Goal: Obtain resource: Download file/media

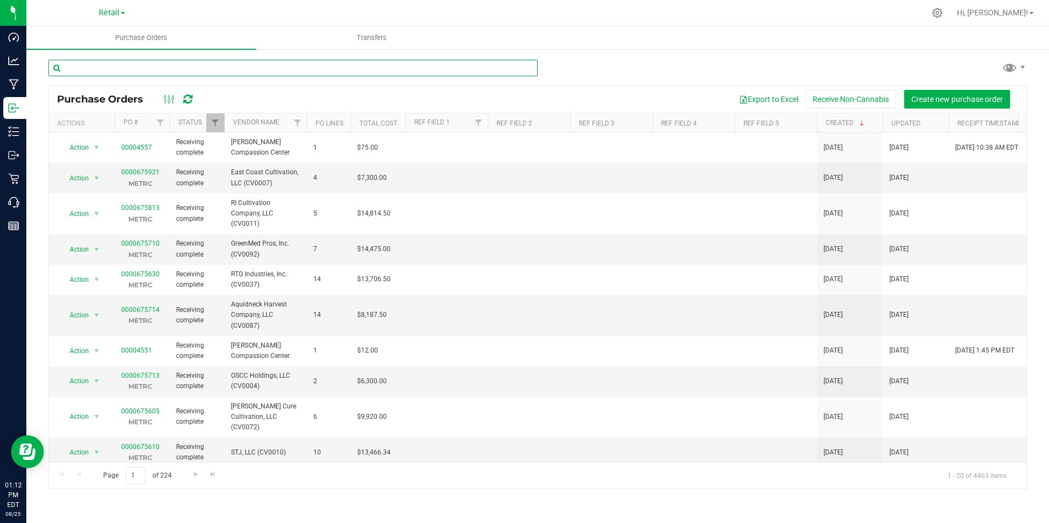
click at [101, 71] on input "text" at bounding box center [292, 68] width 489 height 16
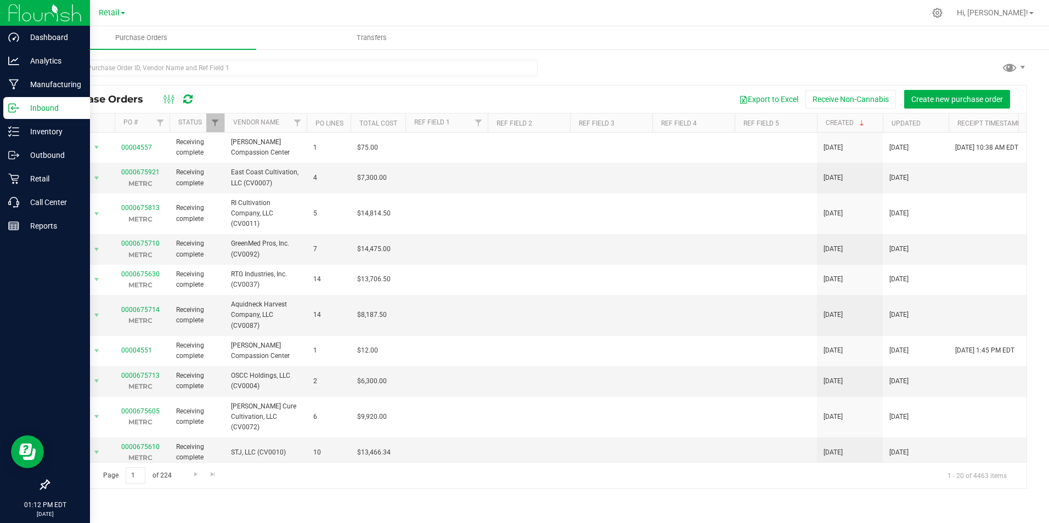
click at [32, 104] on p "Inbound" at bounding box center [52, 107] width 66 height 13
click at [49, 129] on p "Inventory" at bounding box center [52, 131] width 66 height 13
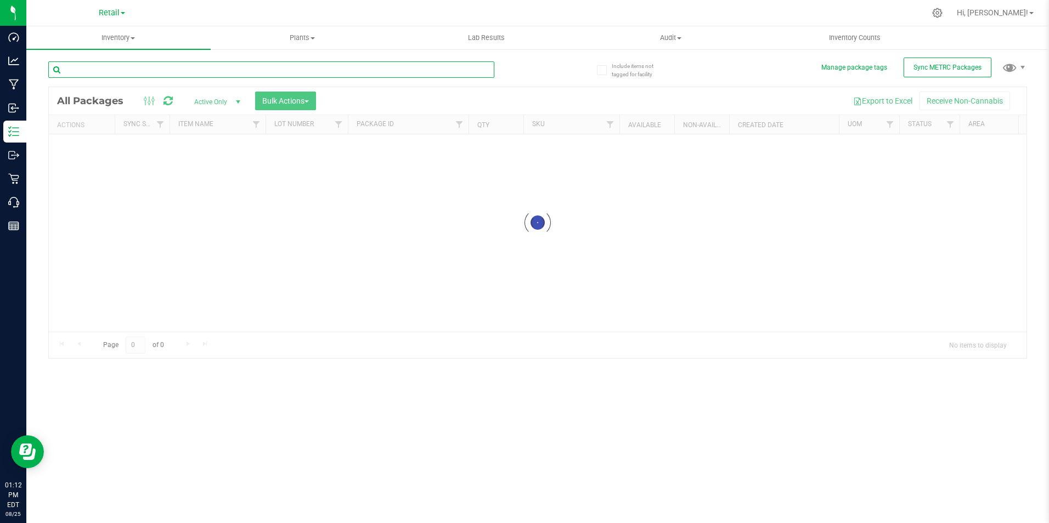
click at [142, 72] on input "text" at bounding box center [271, 69] width 446 height 16
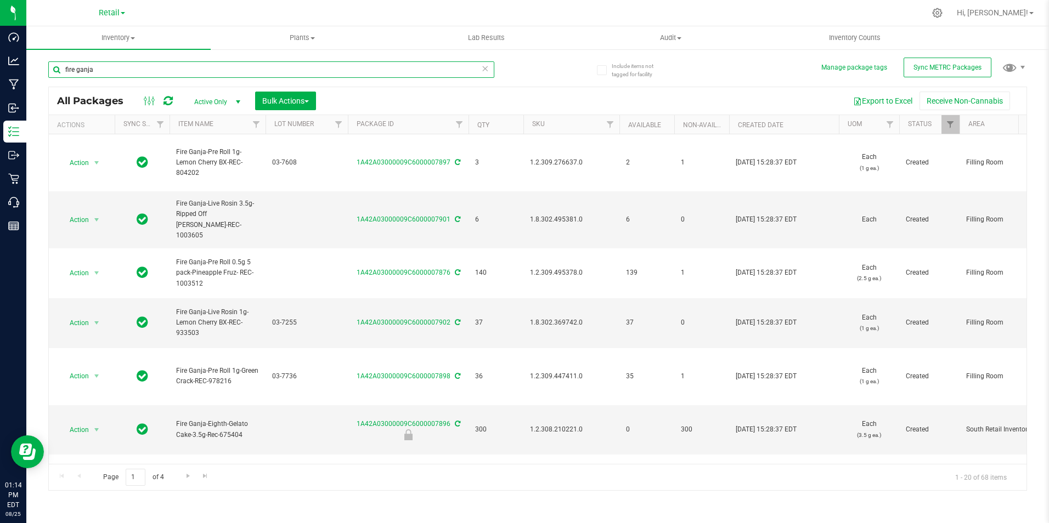
type input "fire ganja"
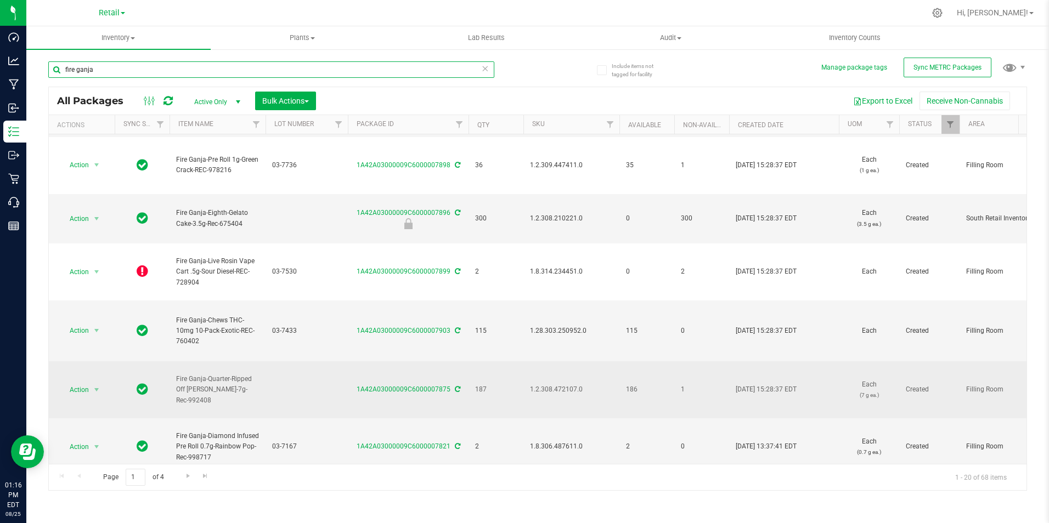
scroll to position [165, 0]
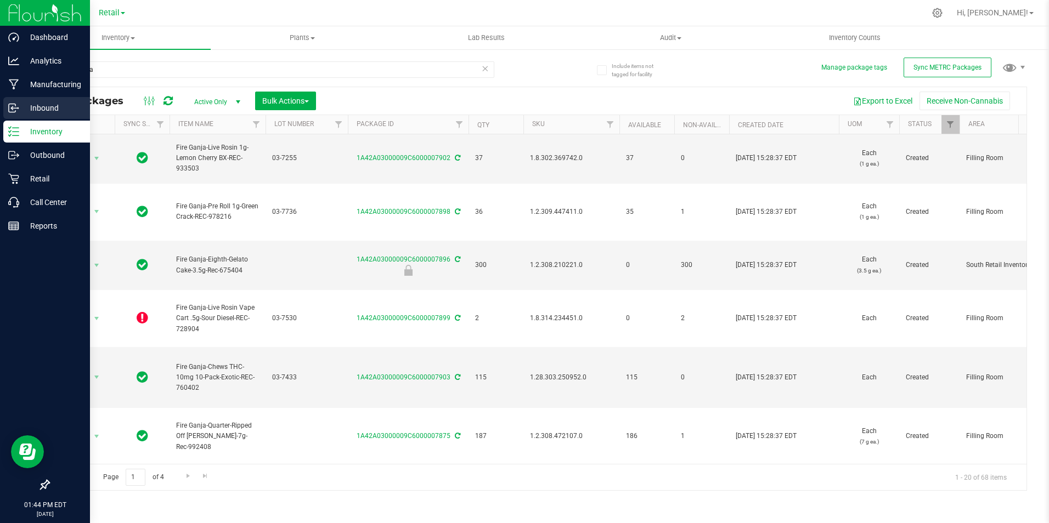
click at [38, 106] on p "Inbound" at bounding box center [52, 107] width 66 height 13
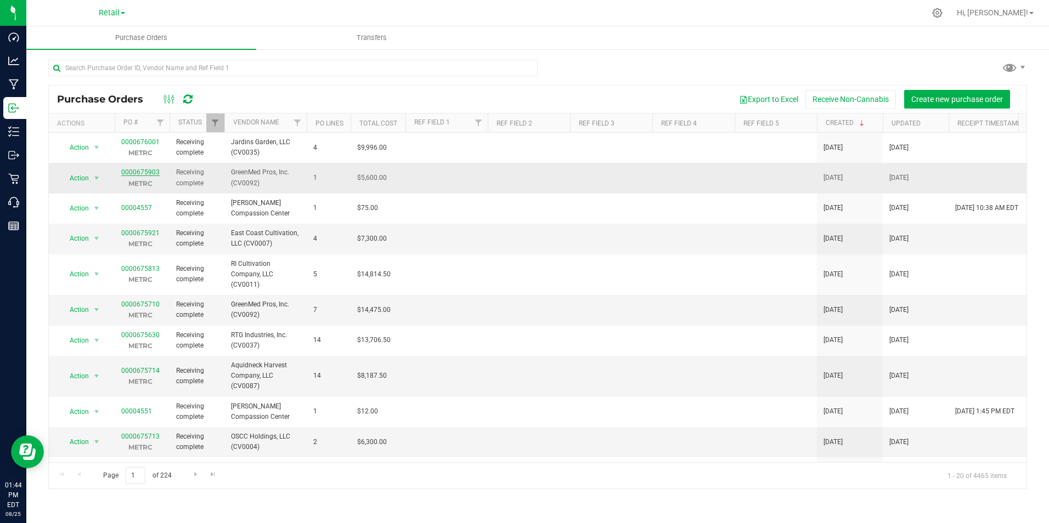
click at [141, 171] on link "0000675903" at bounding box center [140, 172] width 38 height 8
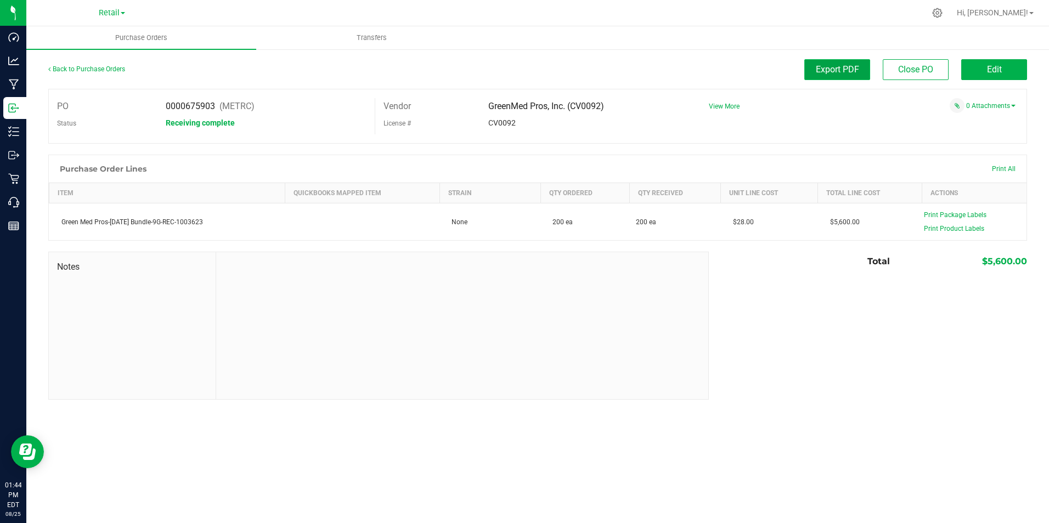
click at [833, 71] on span "Export PDF" at bounding box center [837, 69] width 43 height 10
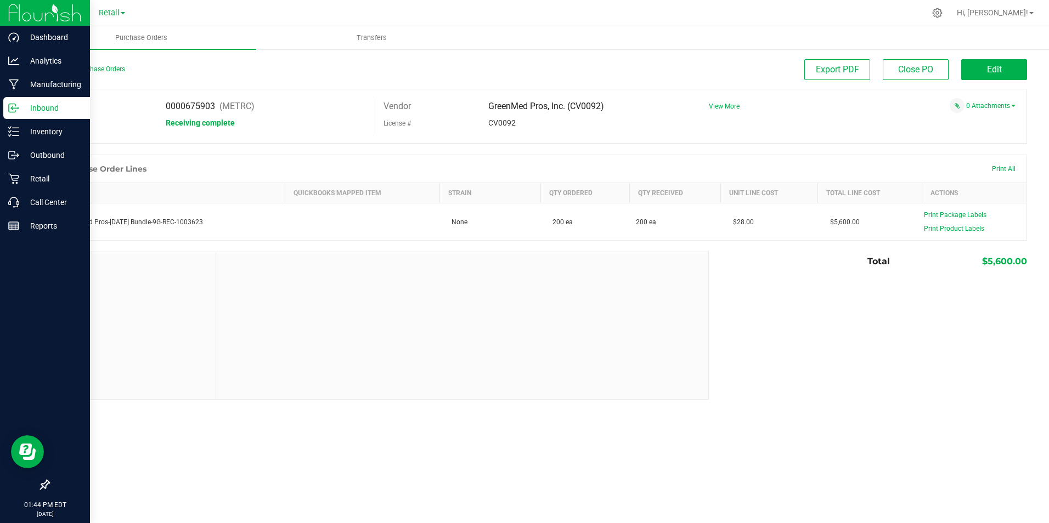
drag, startPoint x: 46, startPoint y: 98, endPoint x: 47, endPoint y: 104, distance: 6.1
click at [46, 98] on div "Inbound" at bounding box center [46, 108] width 87 height 22
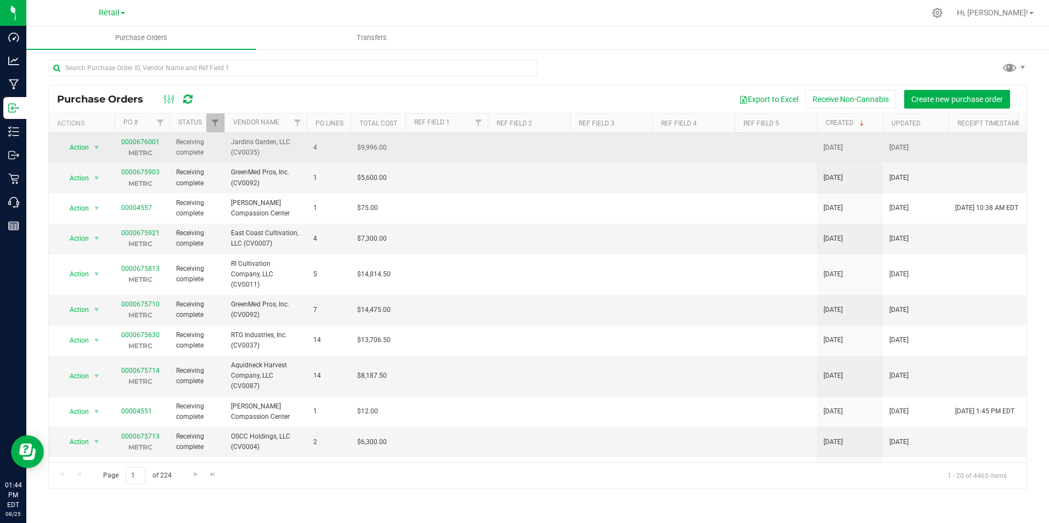
click at [132, 137] on td "0000676001 METRC" at bounding box center [142, 148] width 55 height 30
click at [136, 142] on link "0000676001" at bounding box center [140, 142] width 38 height 8
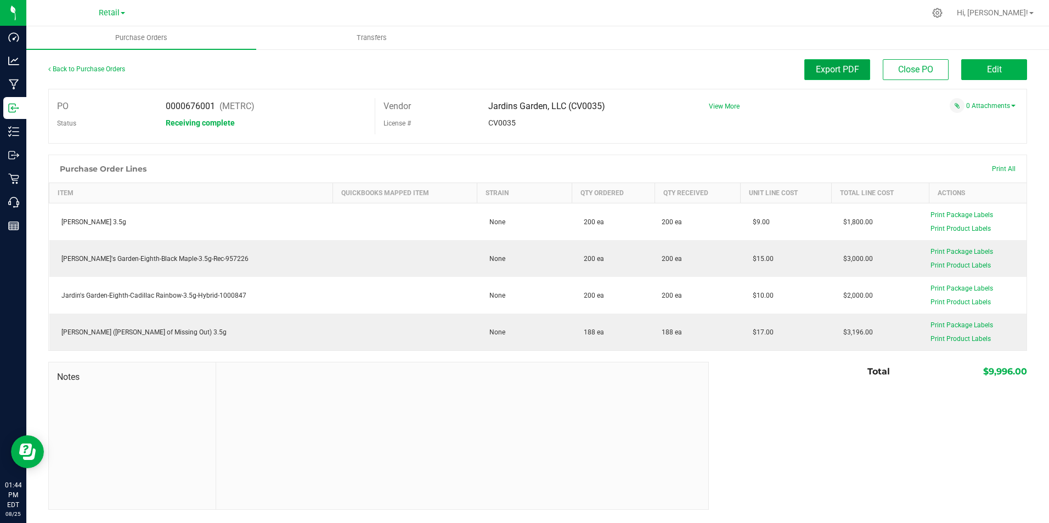
click at [844, 69] on span "Export PDF" at bounding box center [837, 69] width 43 height 10
